Goal: Information Seeking & Learning: Learn about a topic

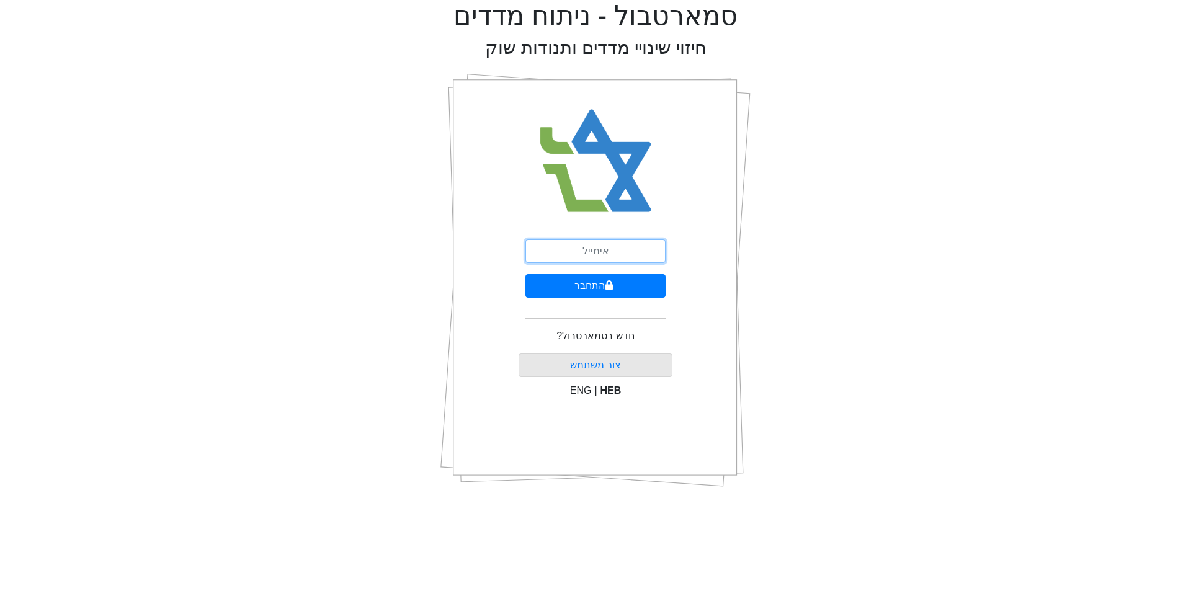
click at [592, 248] on input "email" at bounding box center [595, 251] width 140 height 24
type input "[EMAIL_ADDRESS][DOMAIN_NAME]"
click at [601, 288] on button "התחבר" at bounding box center [595, 286] width 140 height 24
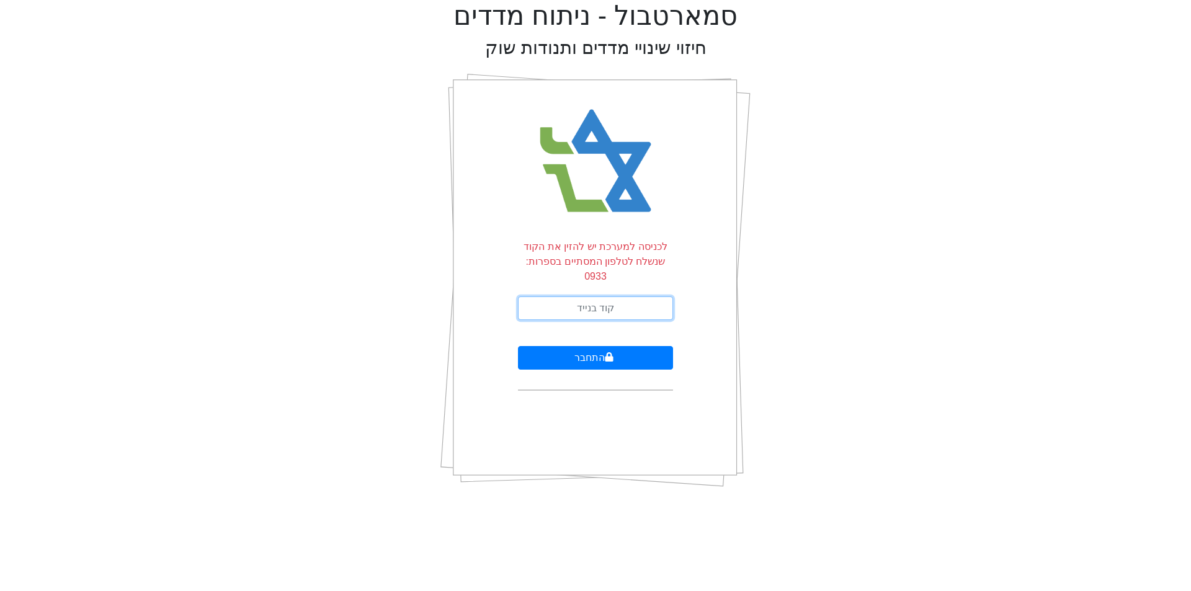
click at [606, 296] on input "text" at bounding box center [595, 308] width 155 height 24
type input "083440"
click at [644, 349] on button "התחבר" at bounding box center [595, 358] width 155 height 24
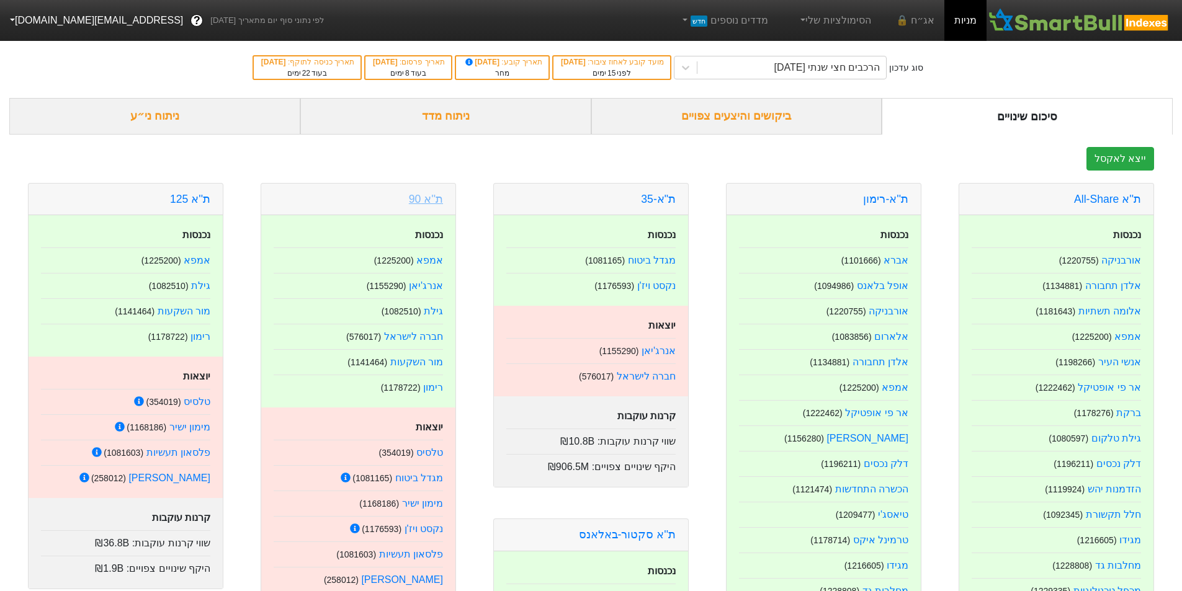
click at [433, 198] on link "ת''א 90" at bounding box center [426, 199] width 34 height 12
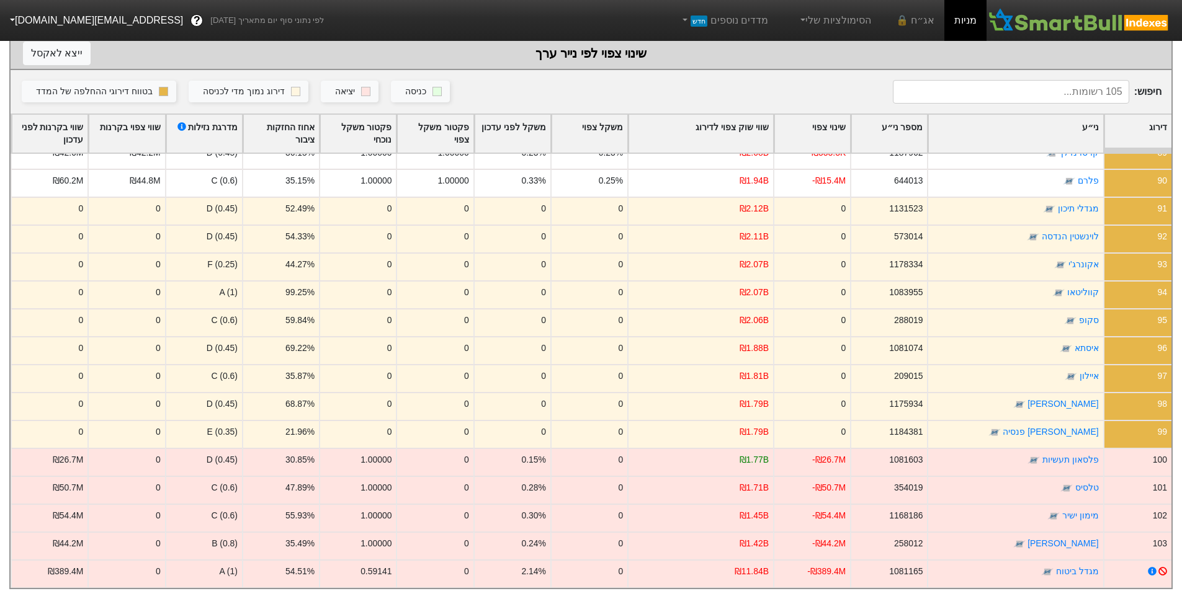
scroll to position [2481, 0]
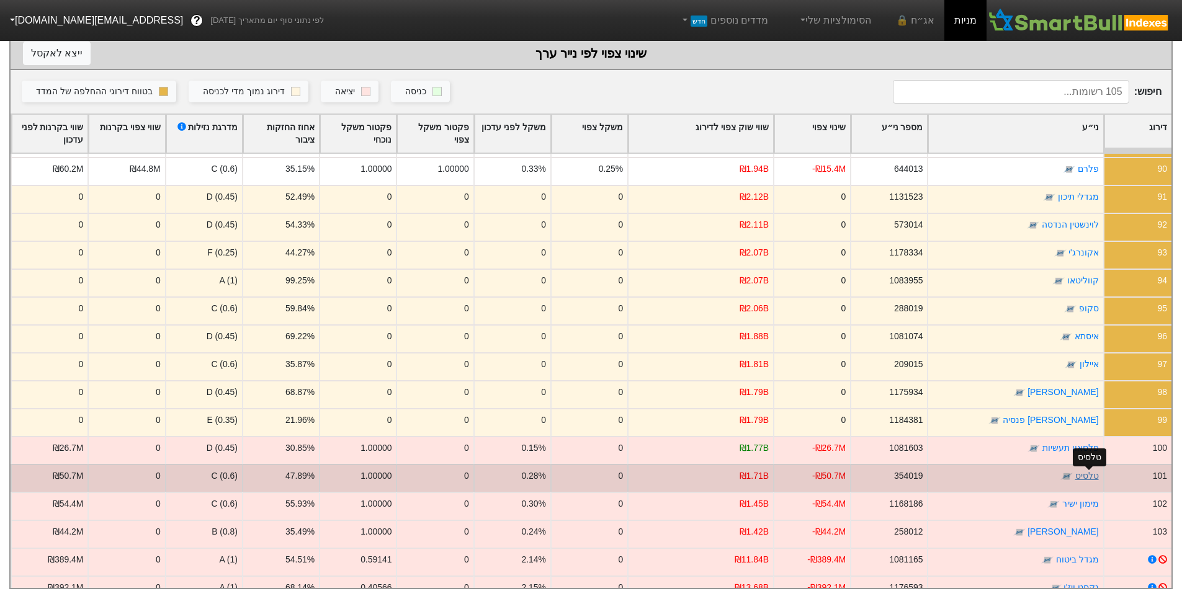
click at [1089, 478] on link "טלסיס" at bounding box center [1087, 476] width 24 height 10
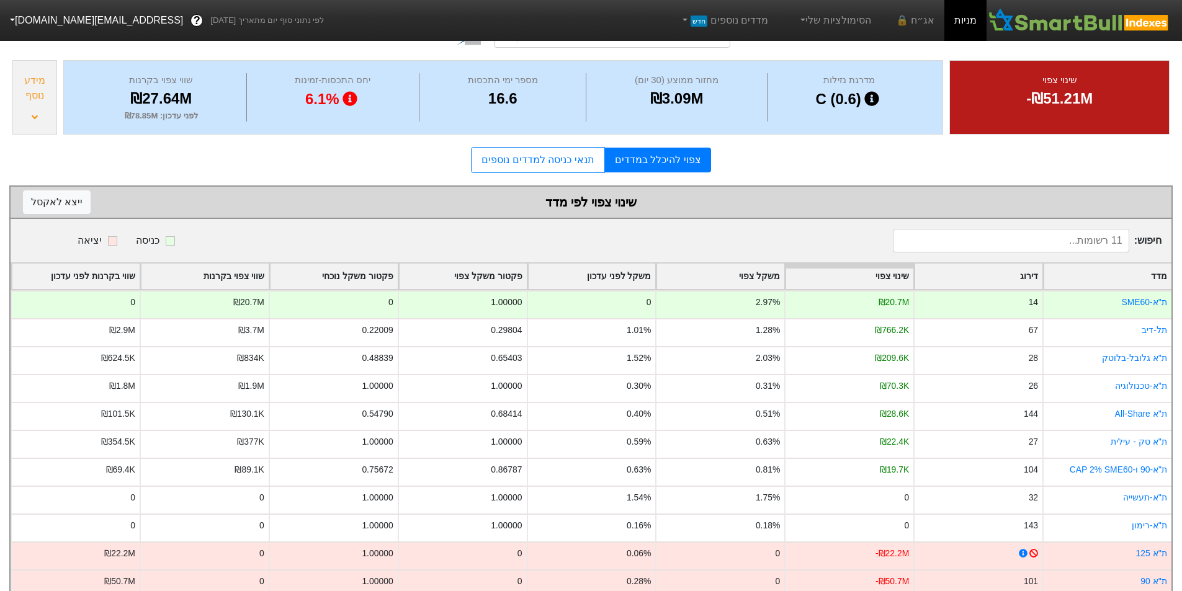
scroll to position [124, 0]
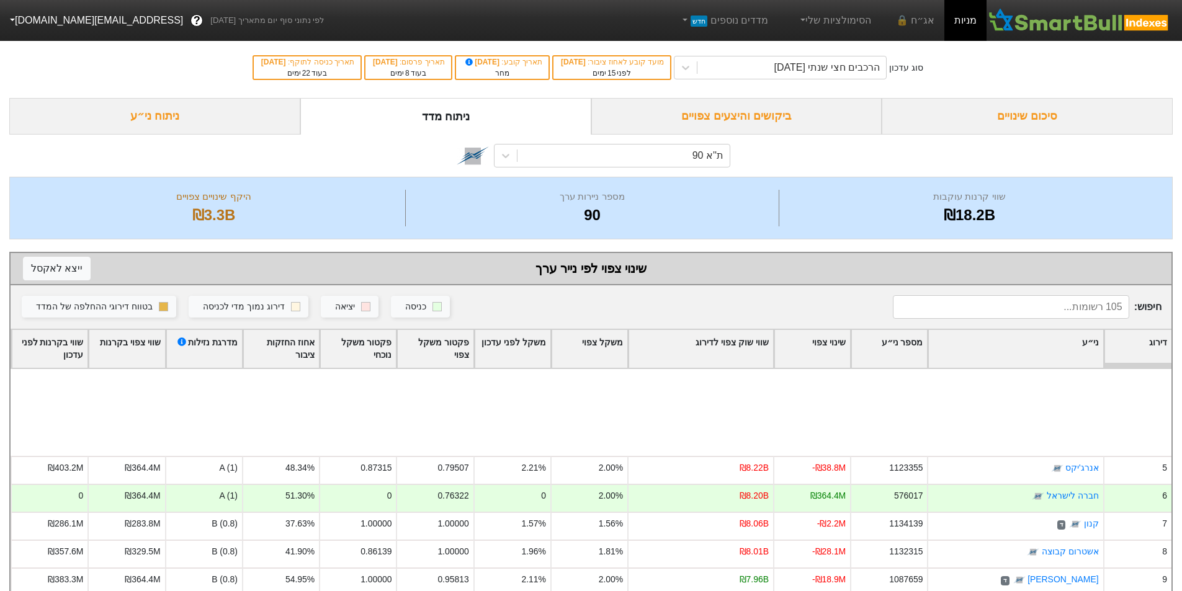
scroll to position [186, 0]
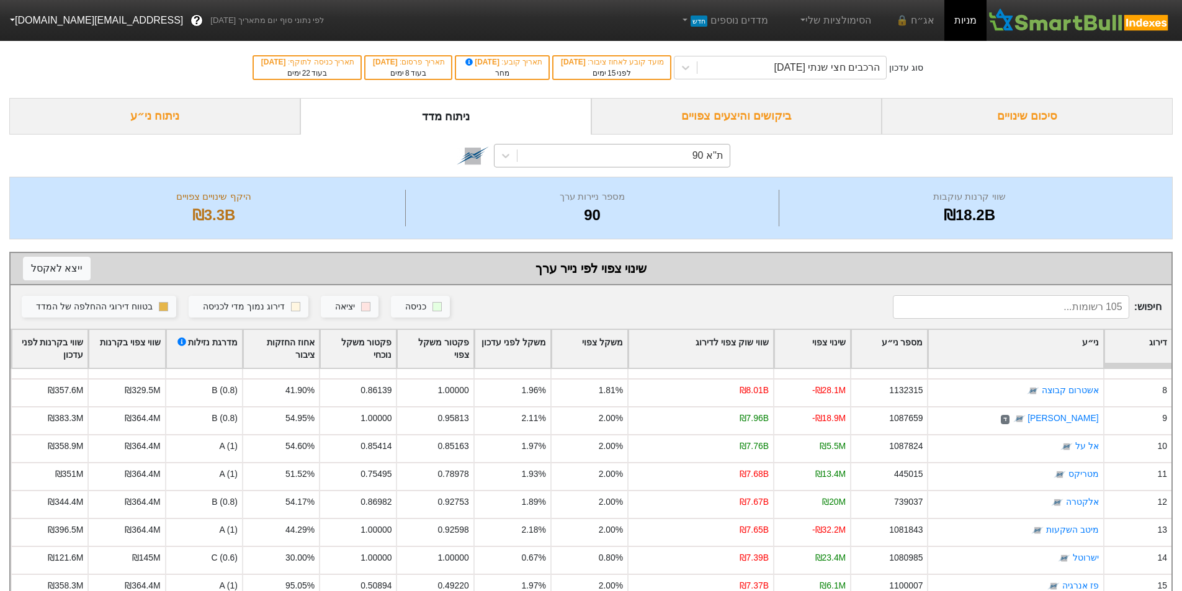
click at [631, 156] on div "ת''א 90" at bounding box center [623, 156] width 212 height 22
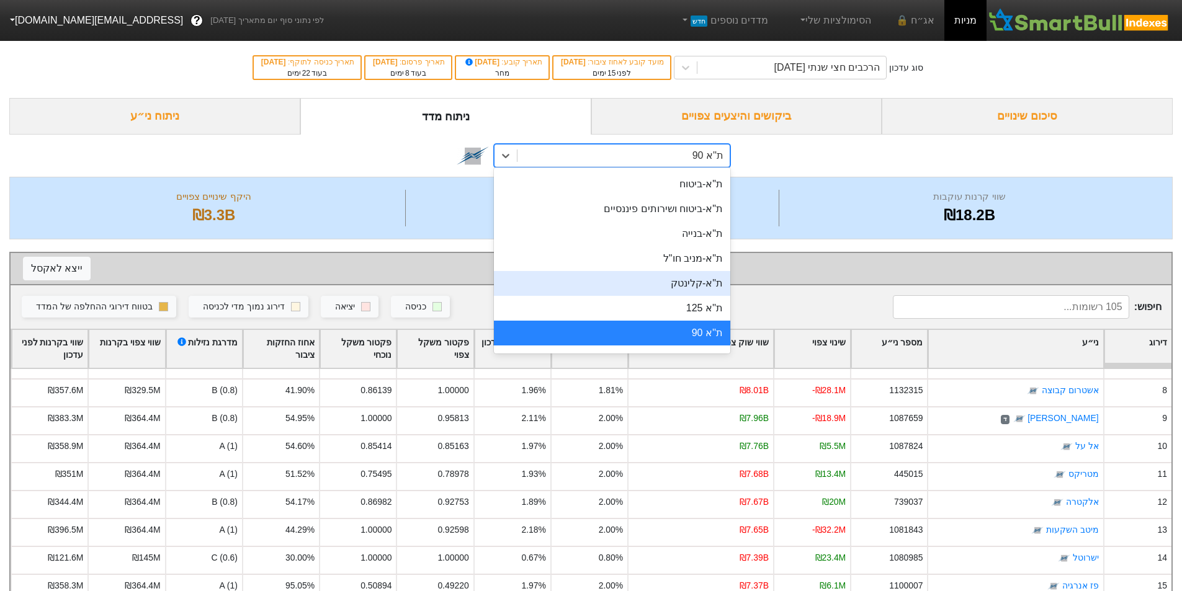
scroll to position [0, 0]
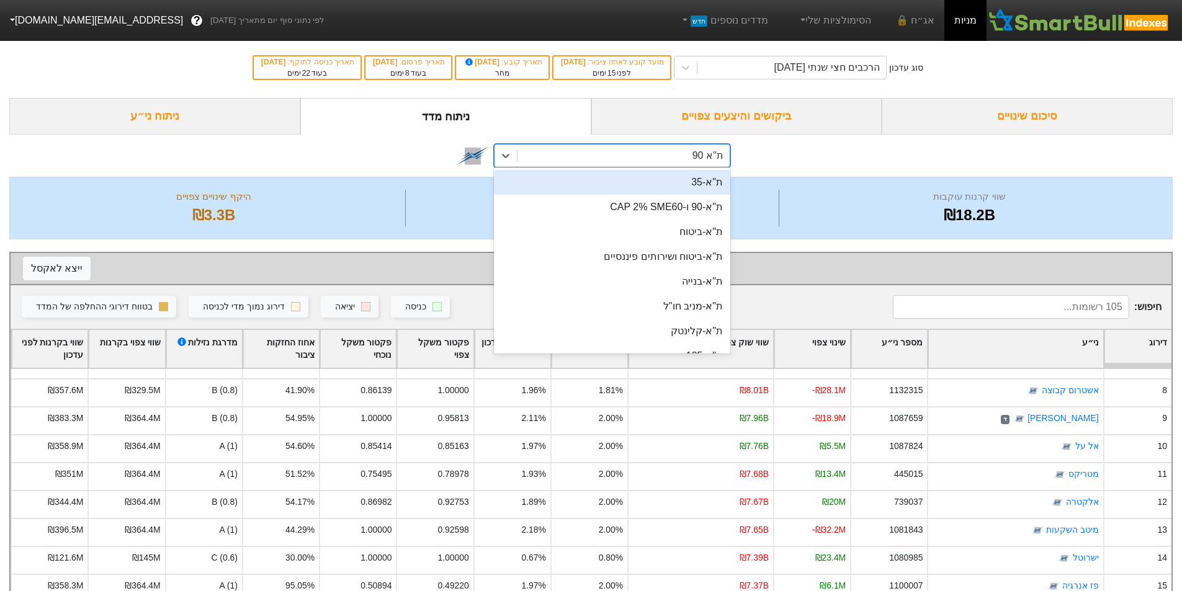
click at [708, 180] on div "ת"א-35" at bounding box center [612, 182] width 236 height 25
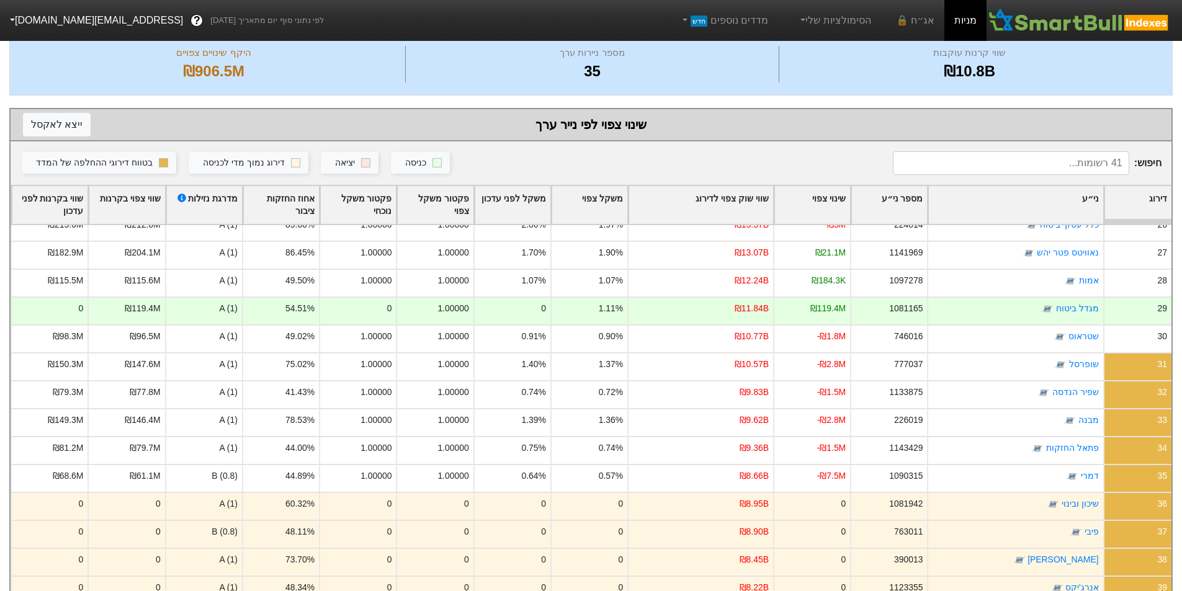
scroll to position [49, 0]
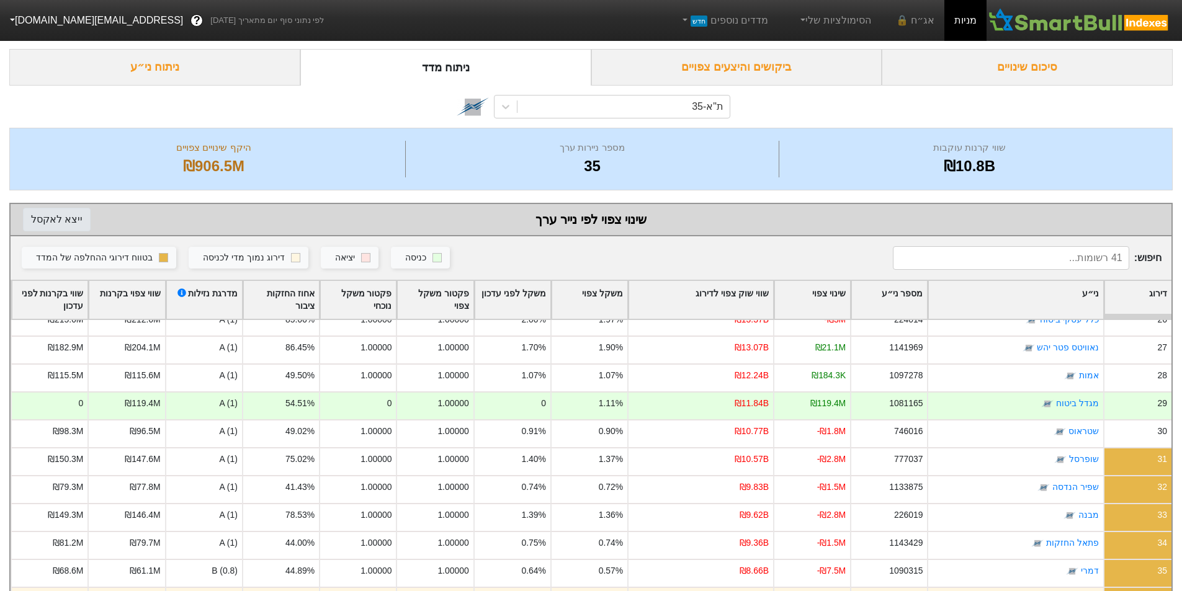
click at [66, 216] on button "ייצא ל אקסל" at bounding box center [57, 220] width 68 height 24
click at [657, 105] on div "ת"א-35" at bounding box center [623, 107] width 212 height 22
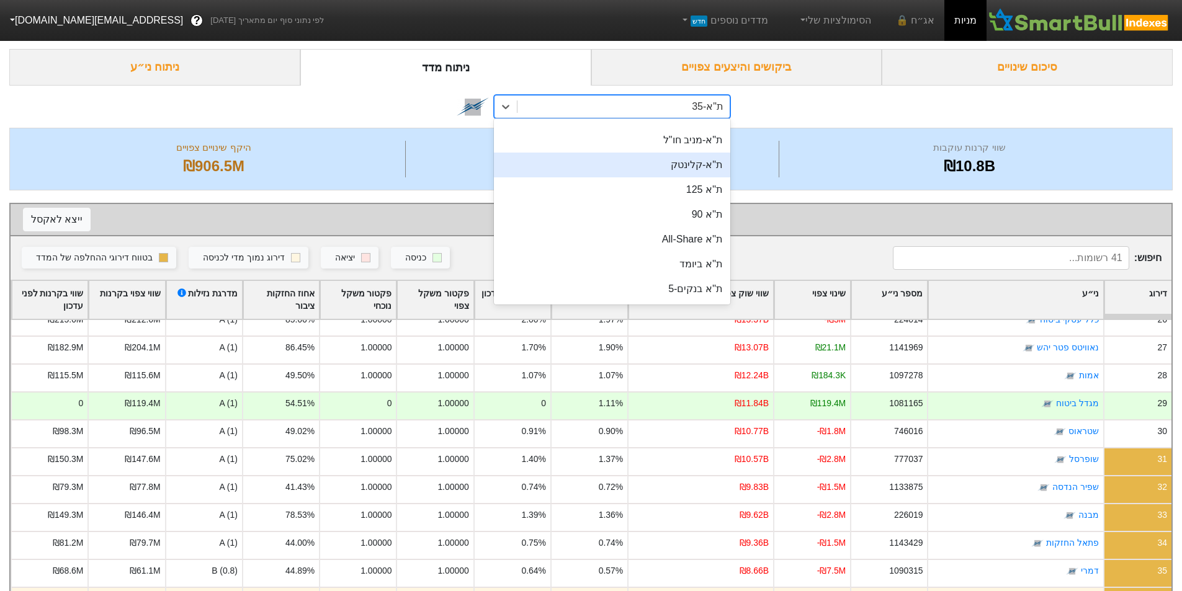
scroll to position [124, 0]
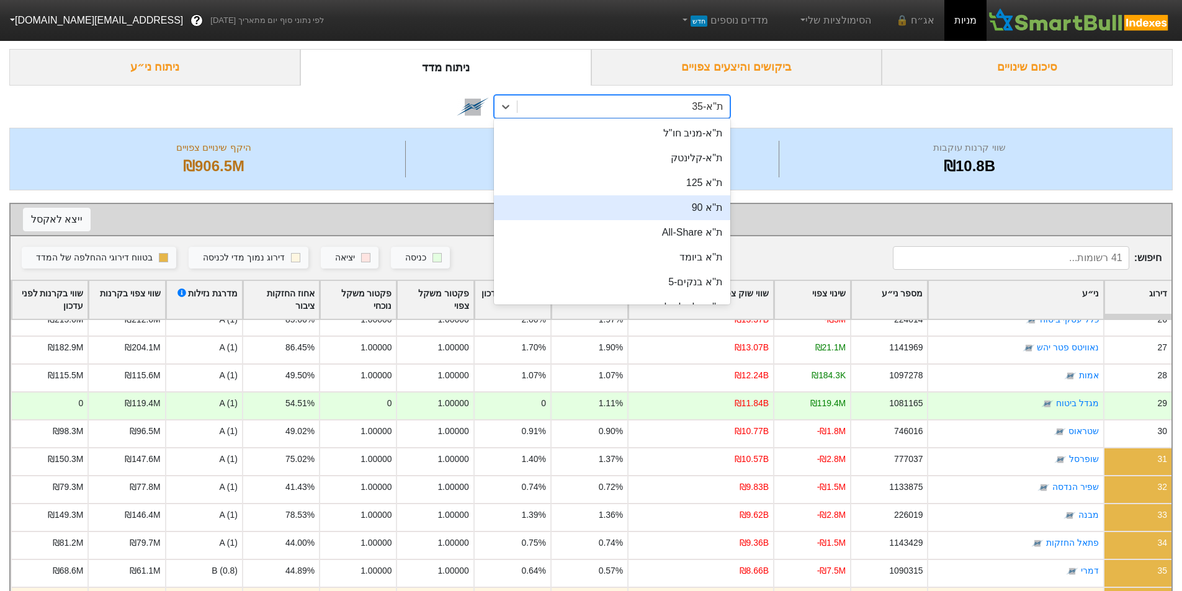
click at [699, 211] on div "ת''א 90" at bounding box center [612, 207] width 236 height 25
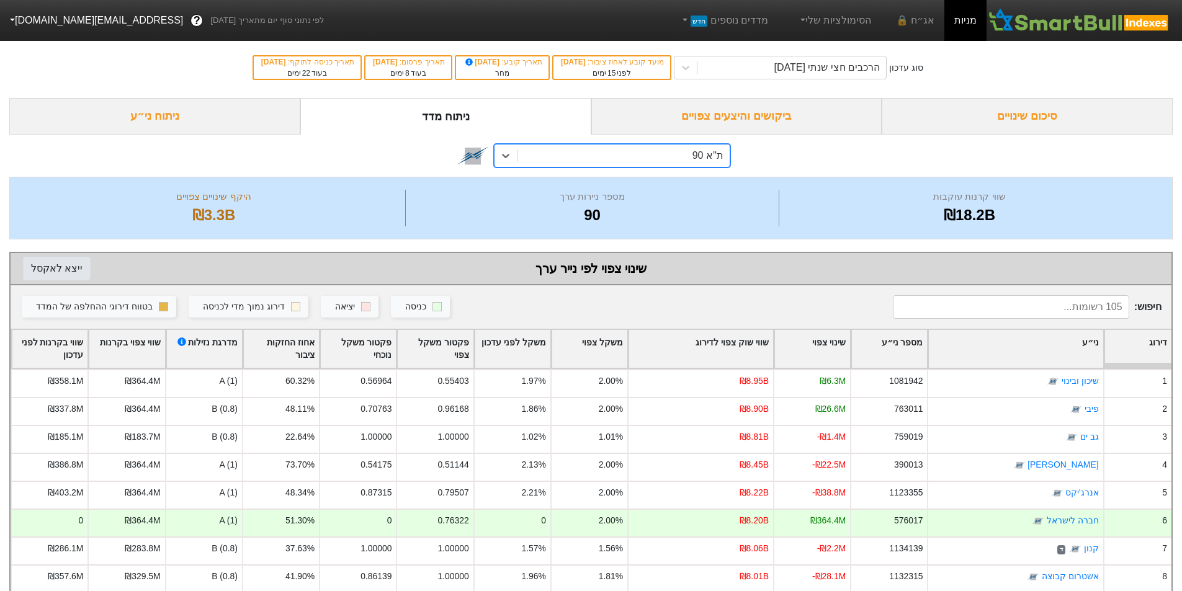
click at [69, 273] on button "ייצא ל אקסל" at bounding box center [57, 269] width 68 height 24
click at [1025, 122] on div "סיכום שינויים" at bounding box center [1026, 116] width 291 height 37
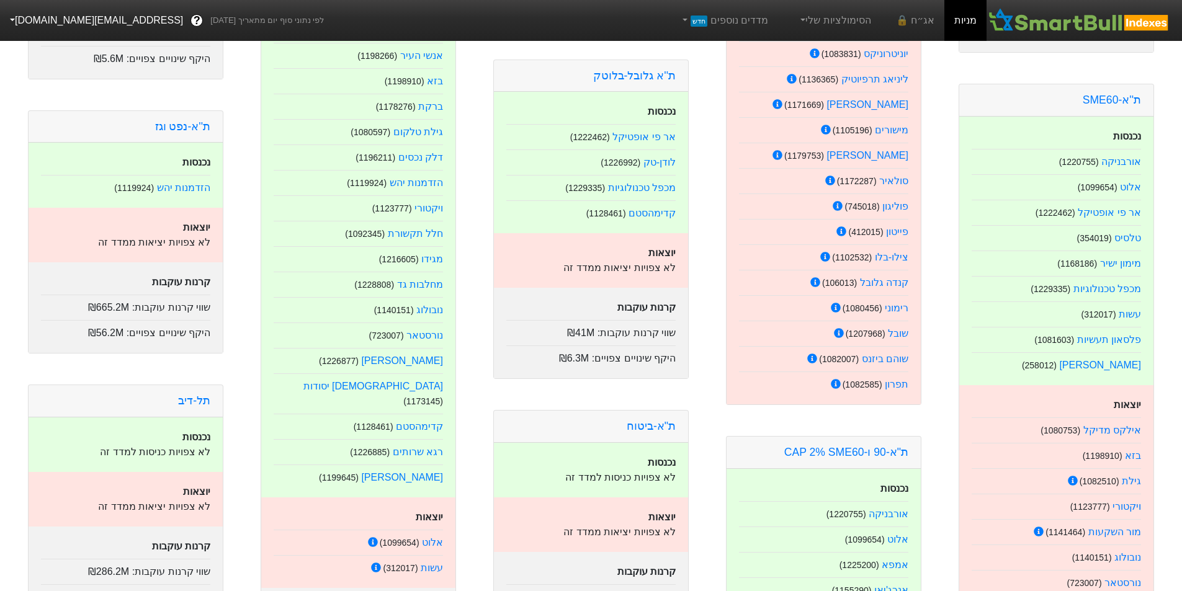
scroll to position [558, 0]
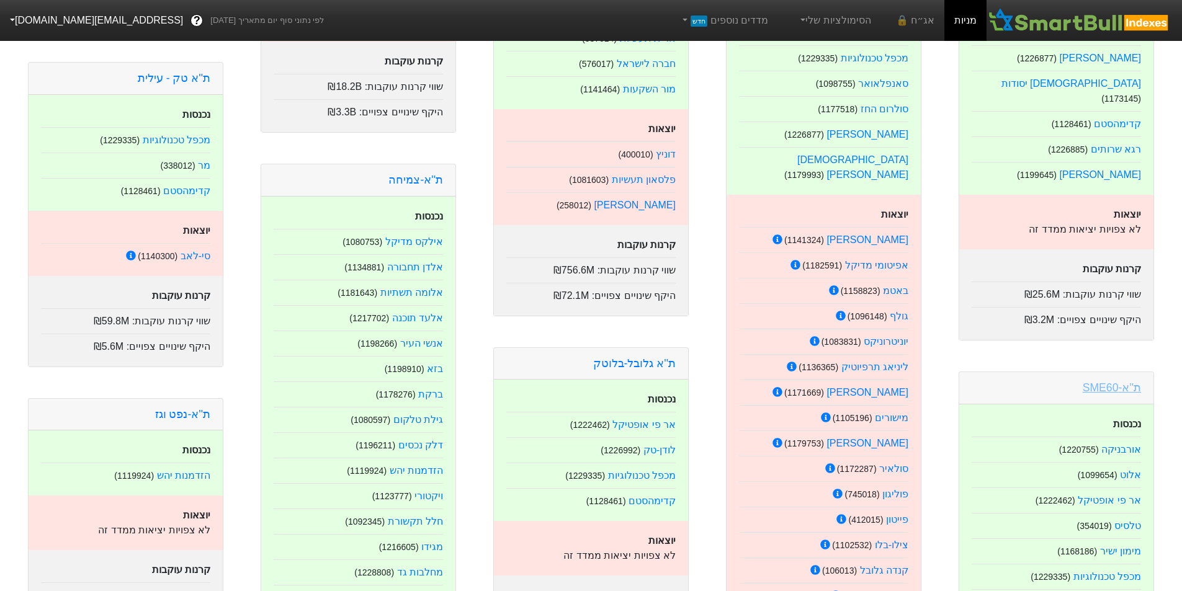
click at [1119, 381] on link "ת''א-SME60" at bounding box center [1111, 387] width 58 height 12
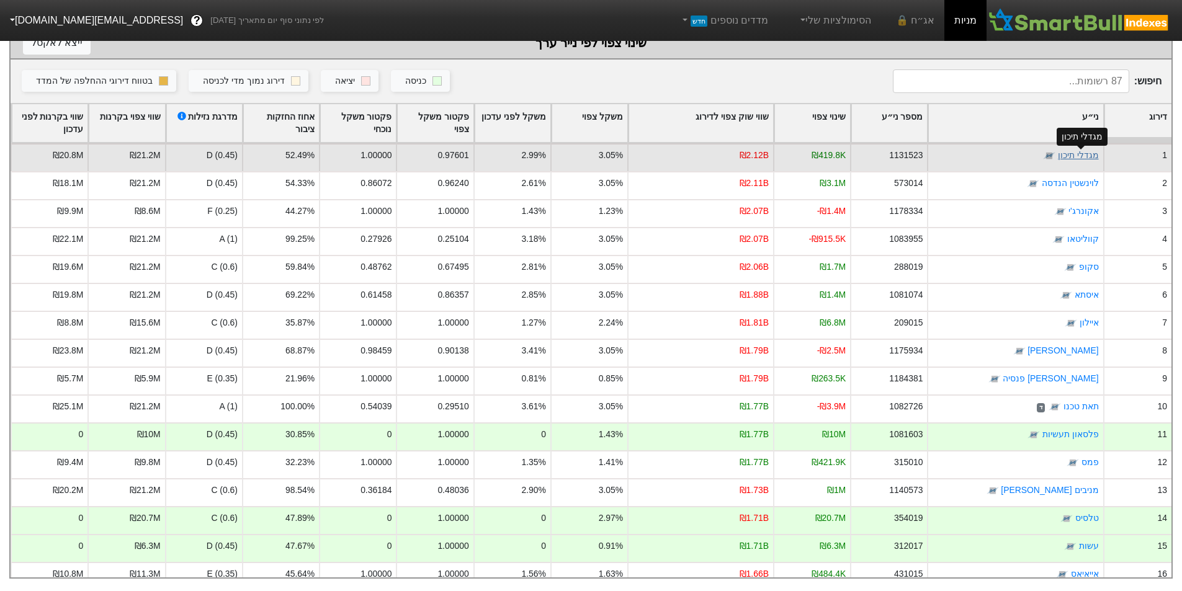
click at [1087, 151] on link "מגדלי תיכון" at bounding box center [1078, 156] width 41 height 10
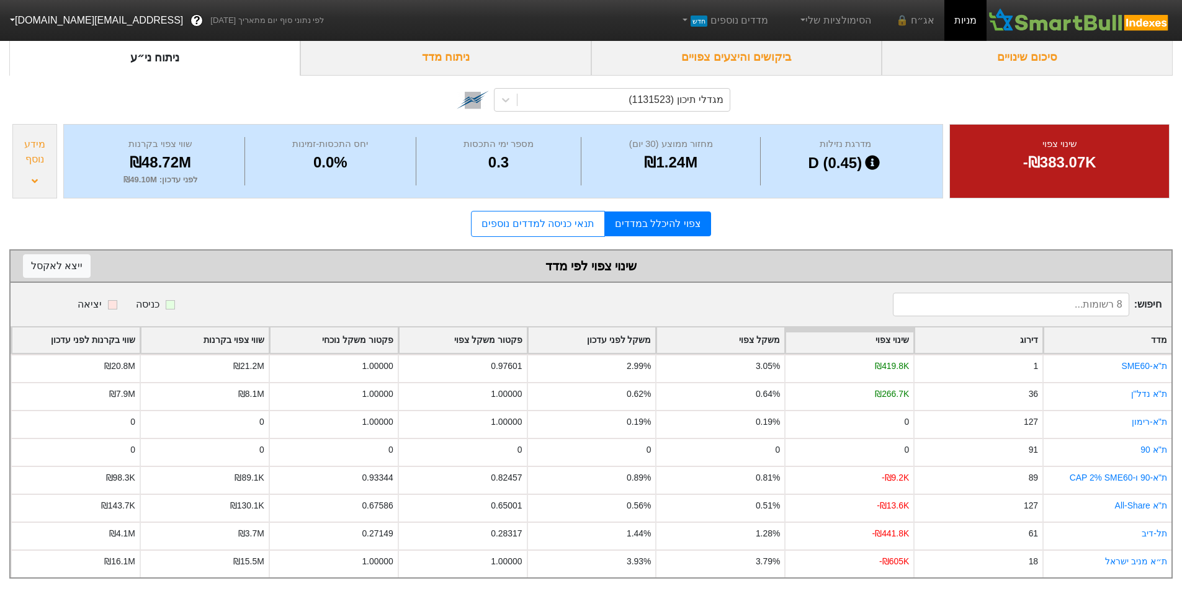
scroll to position [68, 0]
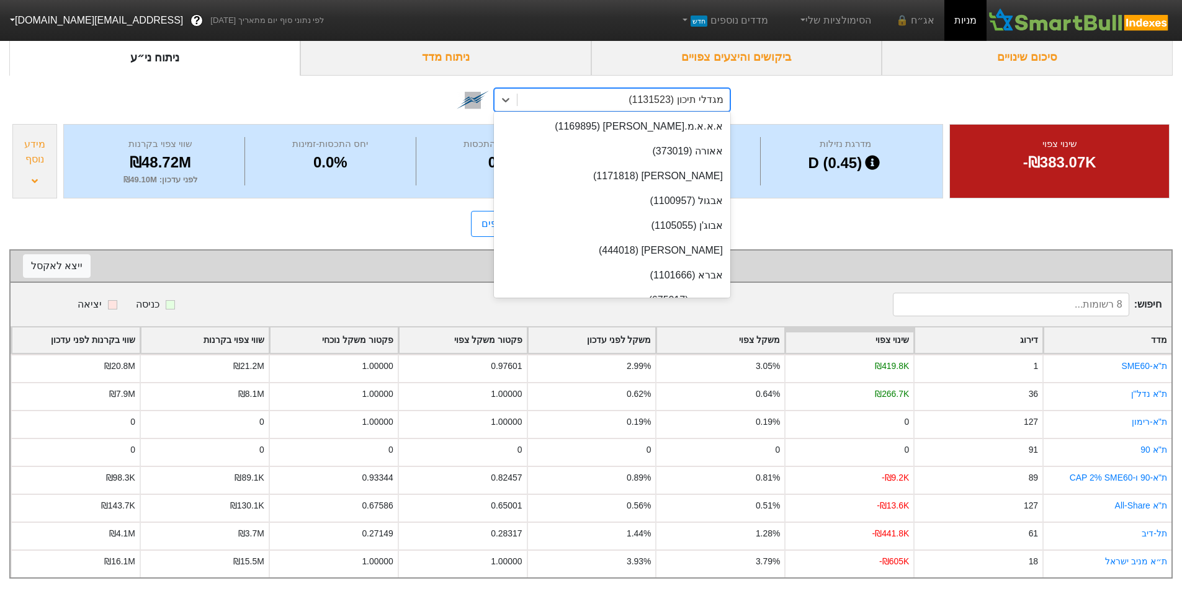
click at [527, 91] on div "מגדלי תיכון (1131523)" at bounding box center [623, 100] width 212 height 22
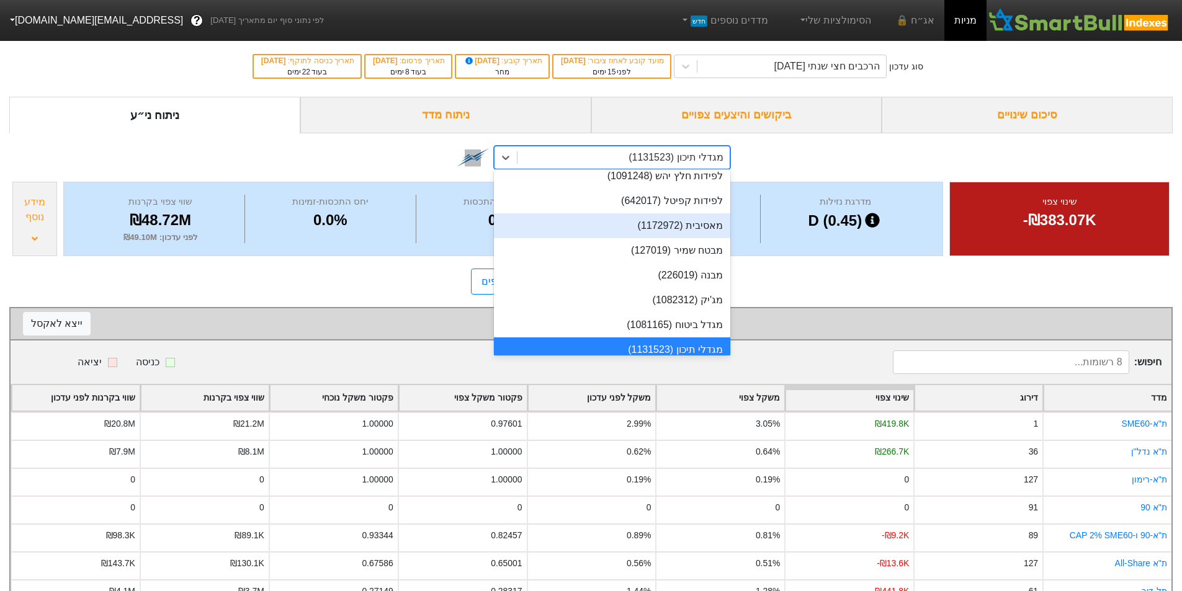
scroll to position [0, 0]
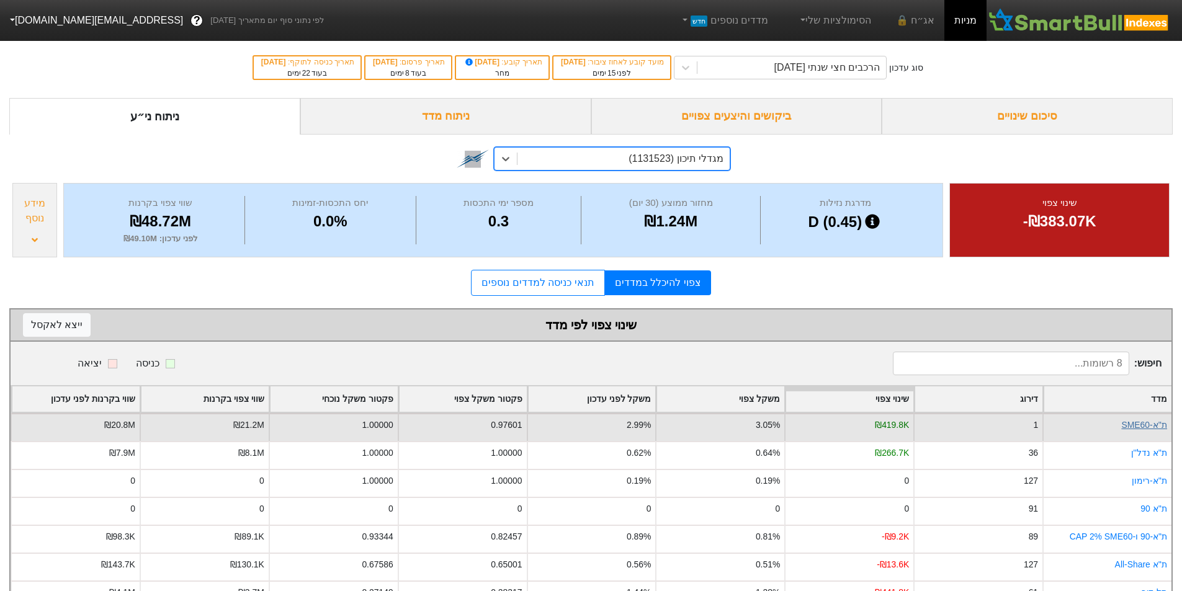
click at [1163, 421] on link "ת''א-SME60" at bounding box center [1144, 425] width 46 height 10
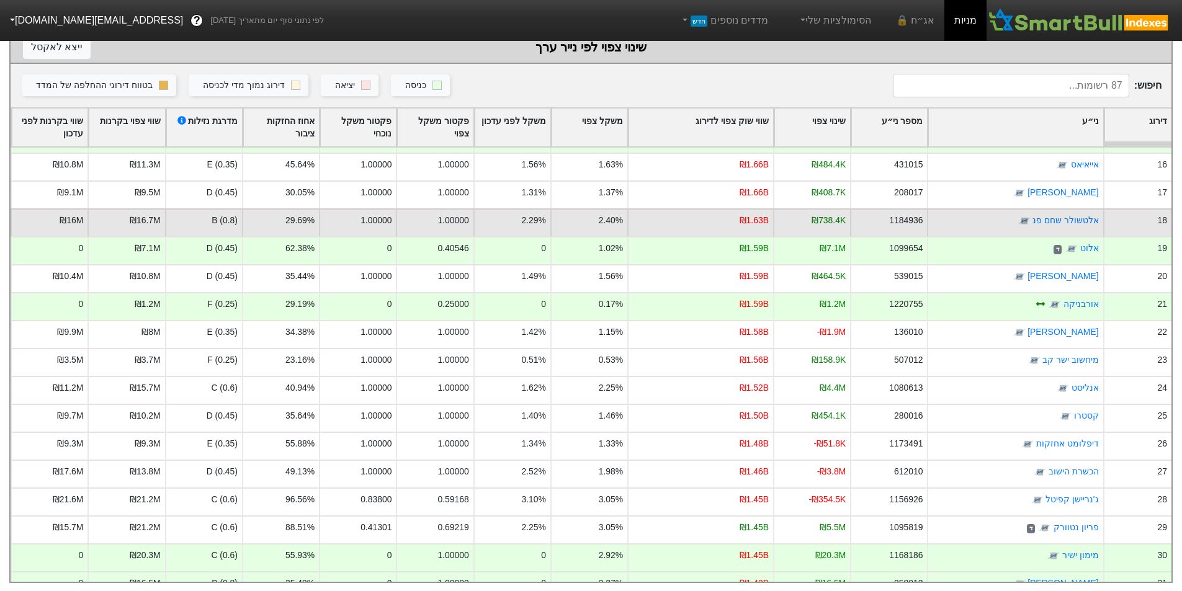
scroll to position [434, 0]
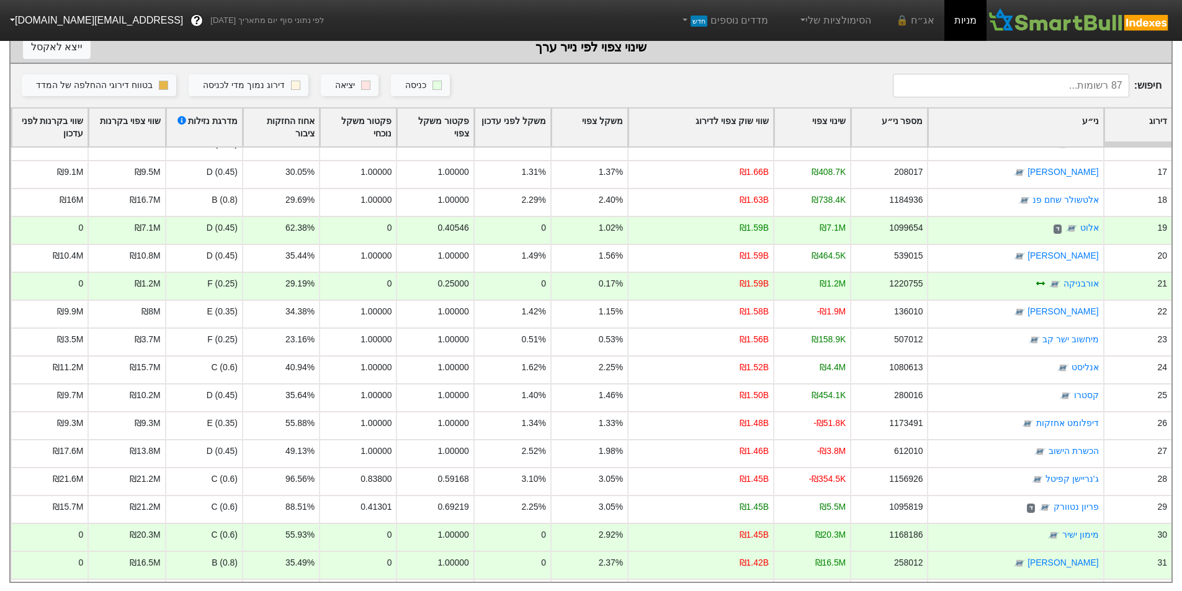
click at [109, 128] on div "שווי צפוי בקרנות" at bounding box center [127, 128] width 76 height 38
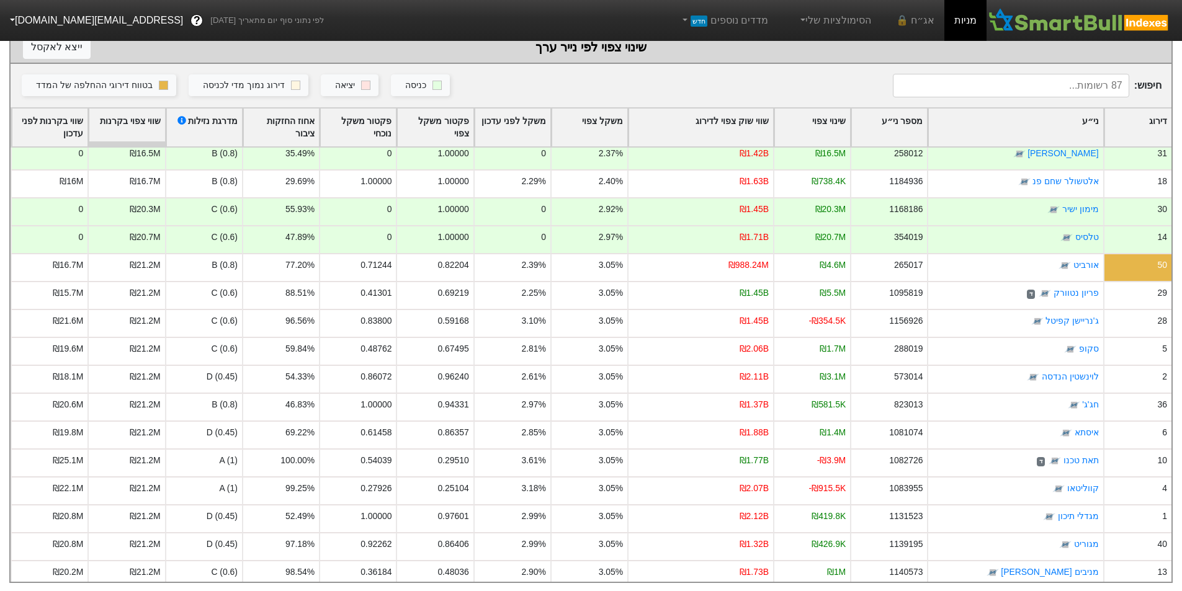
scroll to position [1994, 0]
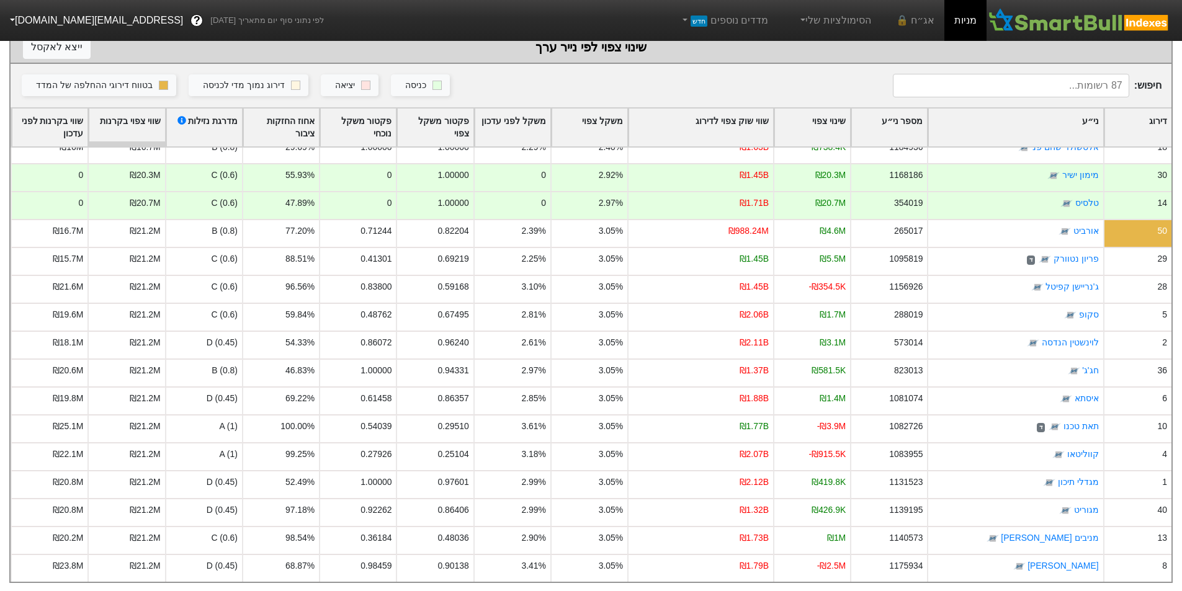
click at [594, 121] on div "משקל צפוי" at bounding box center [589, 128] width 76 height 38
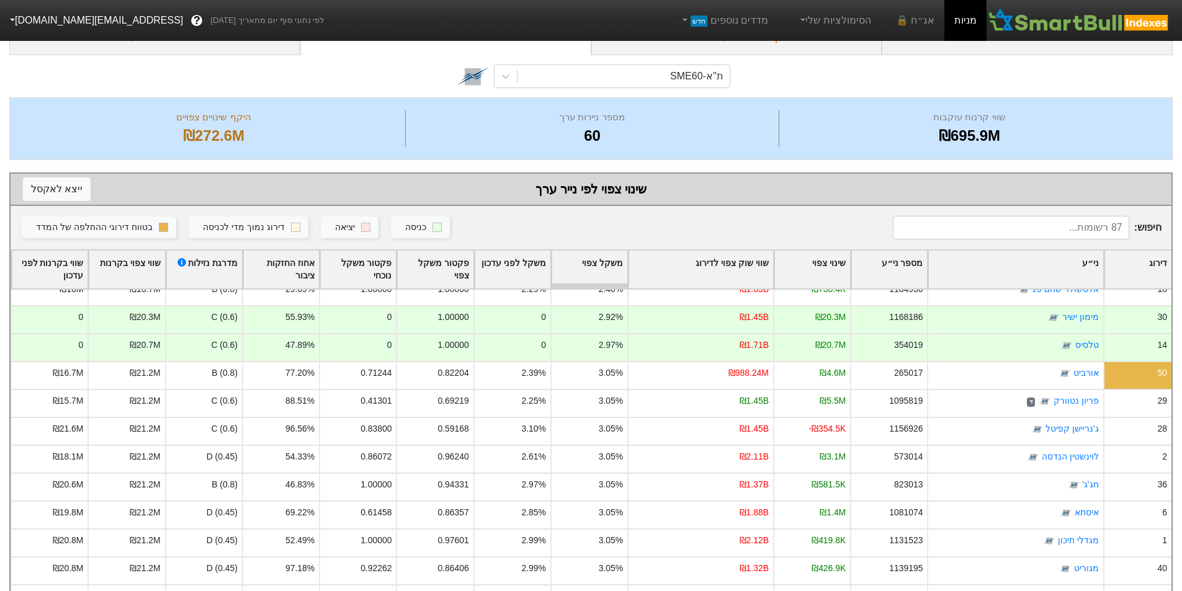
scroll to position [0, 0]
